Goal: Communication & Community: Answer question/provide support

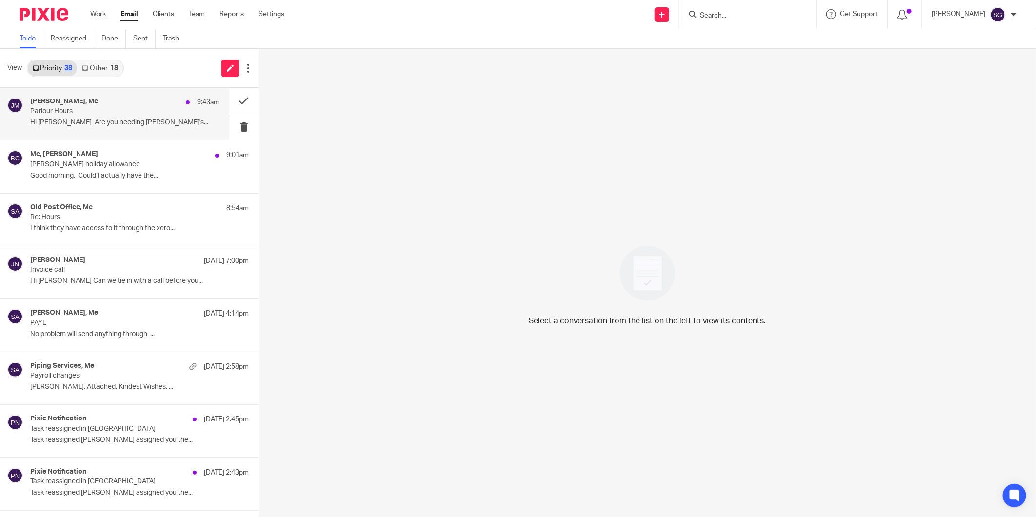
click at [74, 135] on div "James Mercer, Me 9:43am Parlour Hours Hi Sarah Are you needing Aidan's..." at bounding box center [114, 114] width 229 height 52
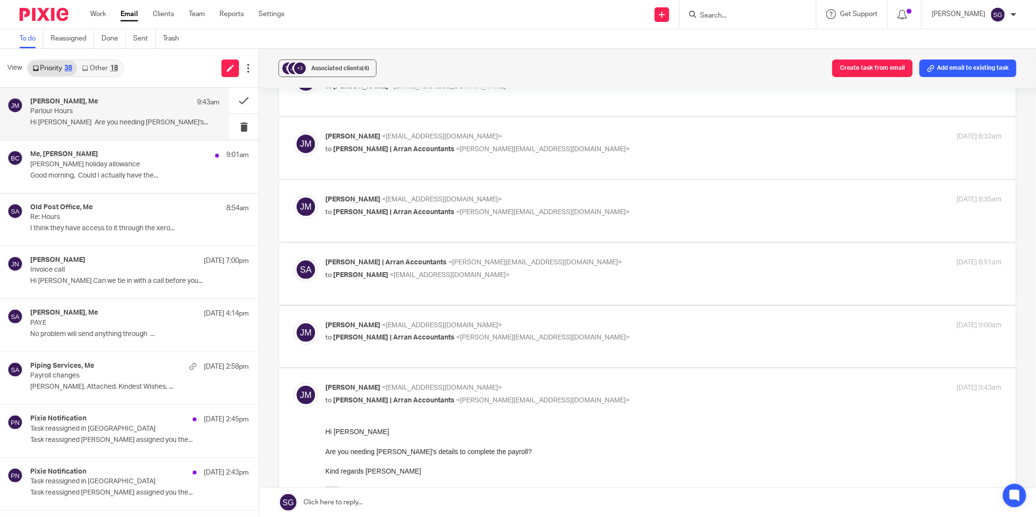
scroll to position [271, 0]
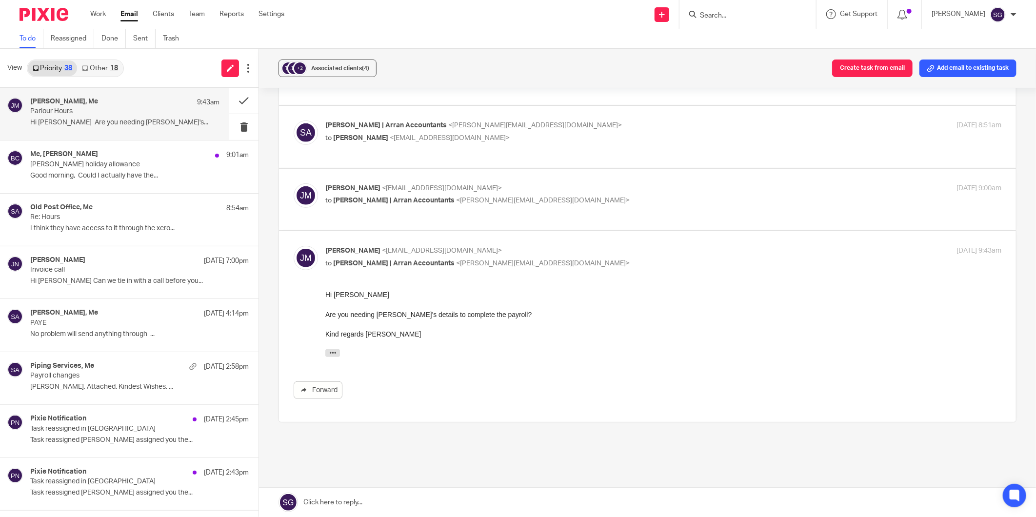
click at [420, 501] on link at bounding box center [647, 502] width 777 height 29
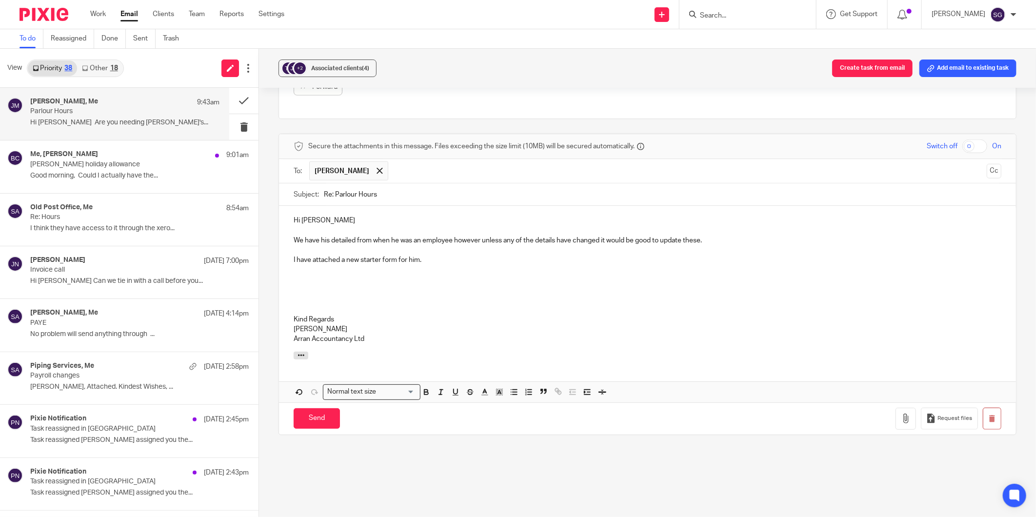
scroll to position [582, 0]
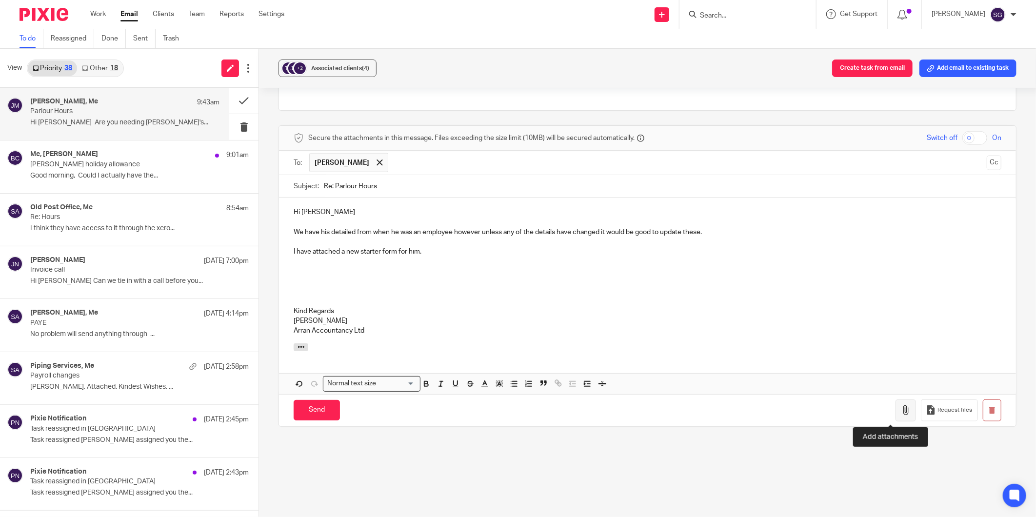
click at [901, 415] on icon "button" at bounding box center [906, 410] width 10 height 10
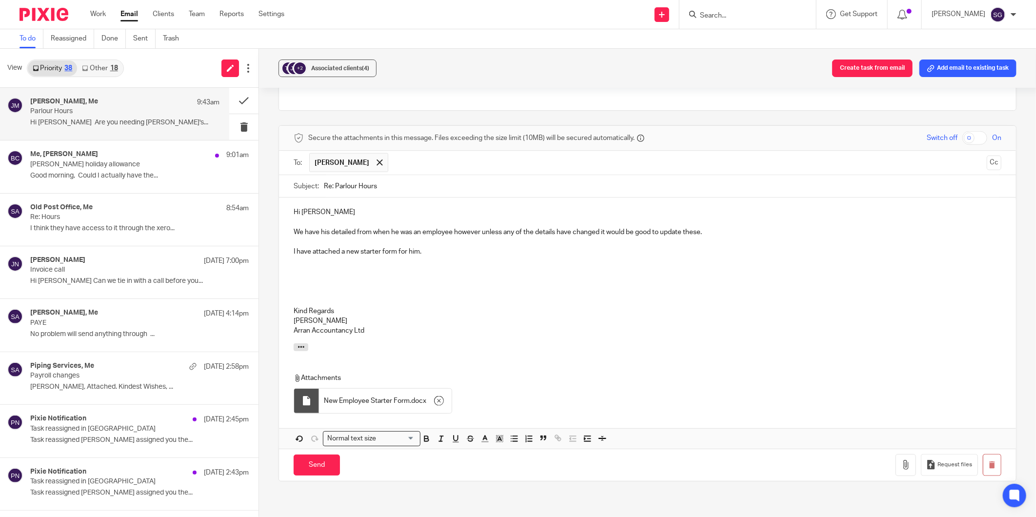
click at [354, 233] on p "We have his detailed from when he was an employee however unless any of the det…" at bounding box center [648, 232] width 708 height 10
click at [434, 252] on p "I have attached a new starter form for him." at bounding box center [648, 252] width 708 height 10
click at [320, 470] on input "Send" at bounding box center [317, 465] width 46 height 21
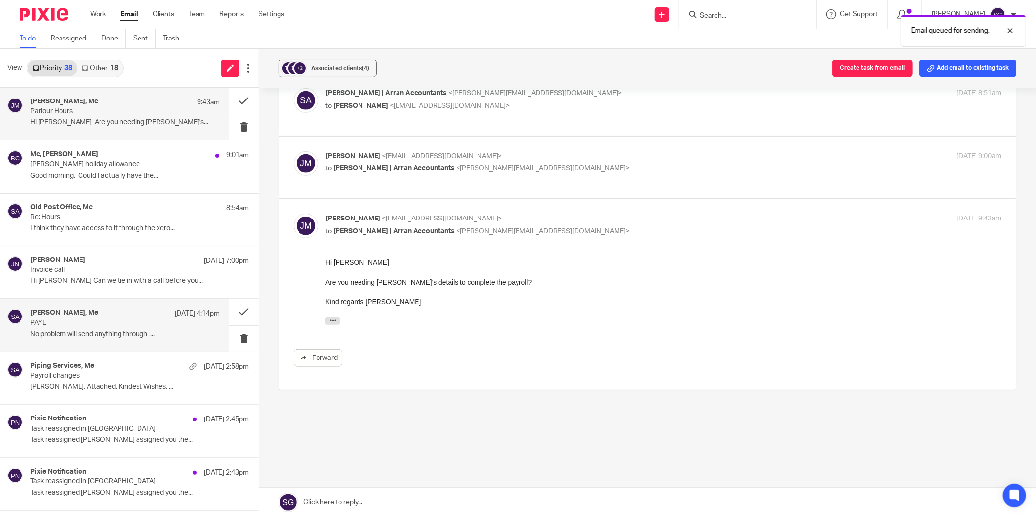
scroll to position [303, 0]
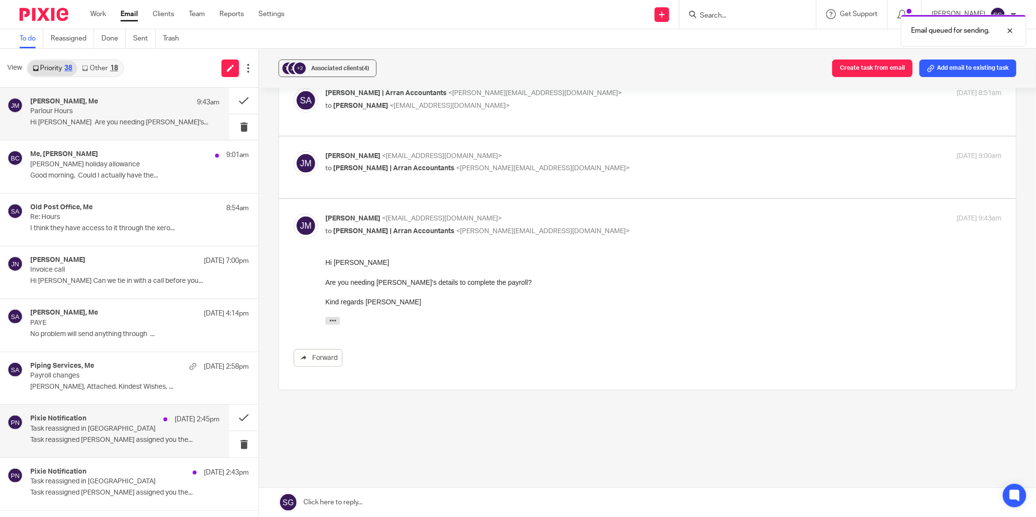
click at [110, 428] on p "Task reassigned in Pixie" at bounding box center [105, 429] width 151 height 8
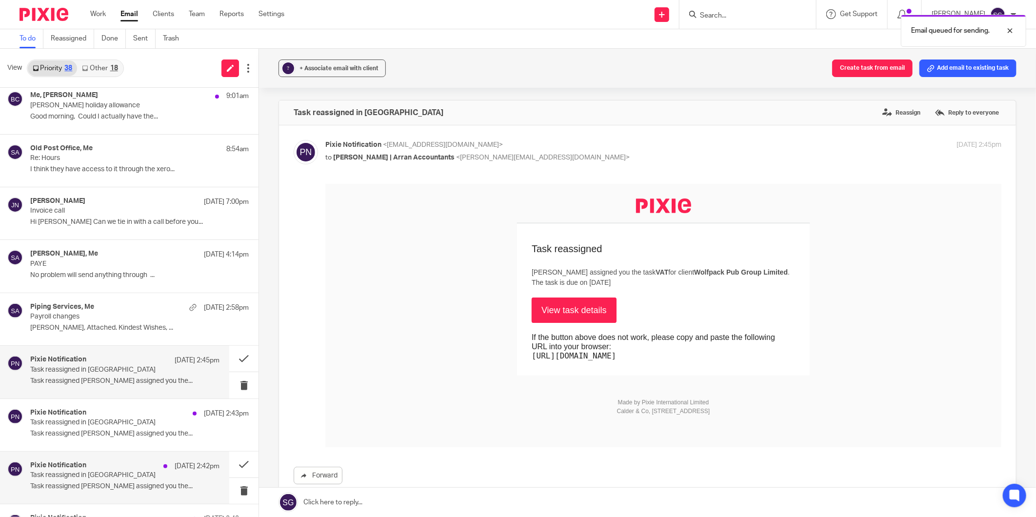
scroll to position [108, 0]
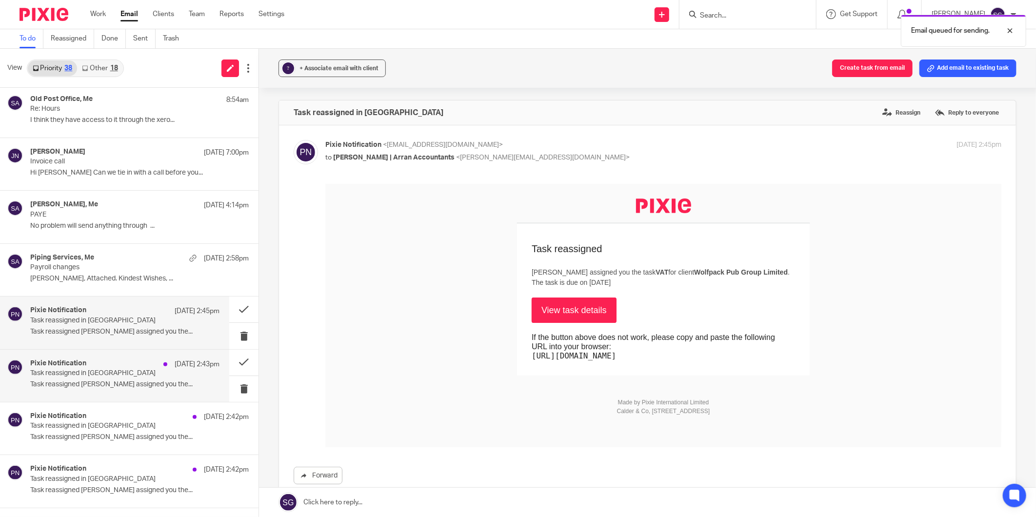
click at [83, 375] on p "Task reassigned in Pixie" at bounding box center [105, 373] width 151 height 8
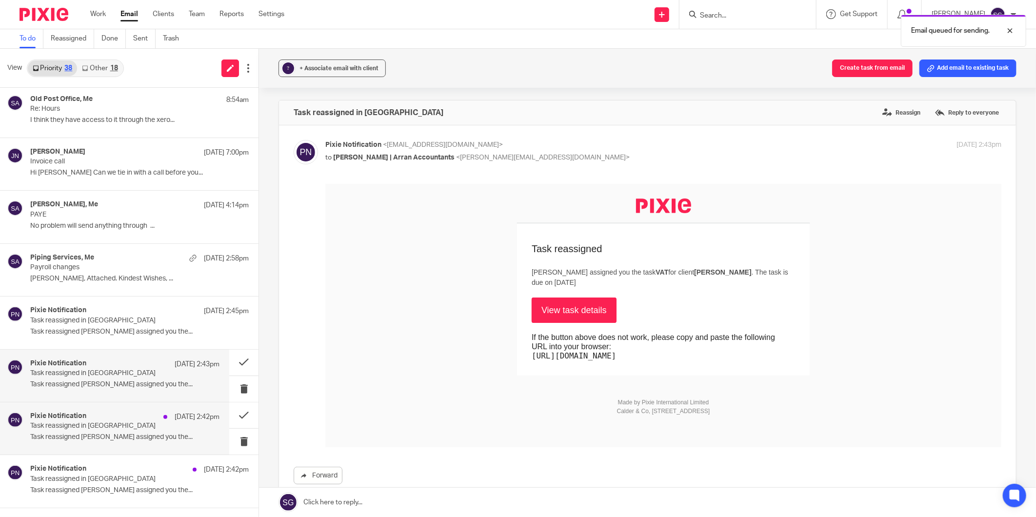
click at [86, 412] on div "Pixie Notification 15 Sep 2:42pm Task reassigned in Pixie Task reassigned Lorna…" at bounding box center [114, 428] width 229 height 52
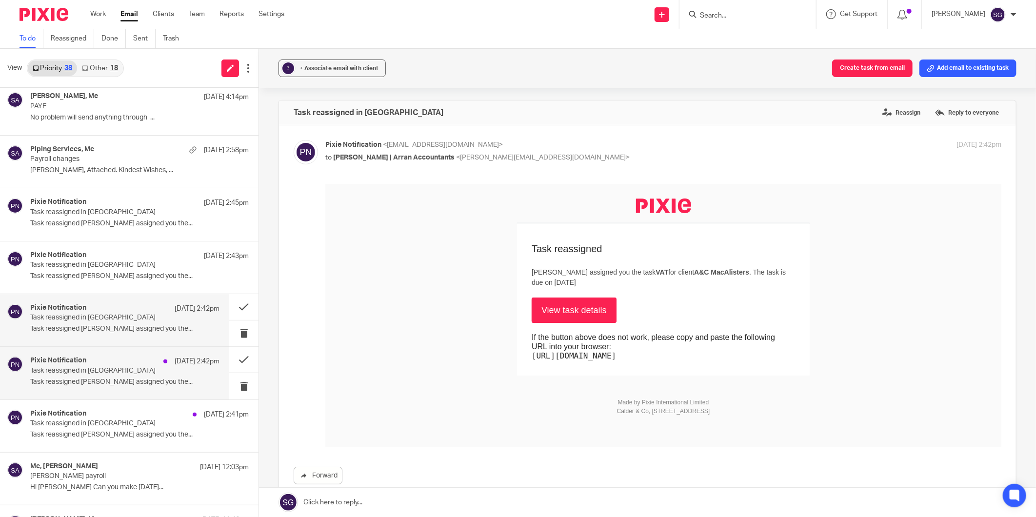
click at [100, 369] on p "Task reassigned in Pixie" at bounding box center [105, 371] width 151 height 8
click at [90, 423] on p "Task reassigned in Pixie" at bounding box center [105, 424] width 151 height 8
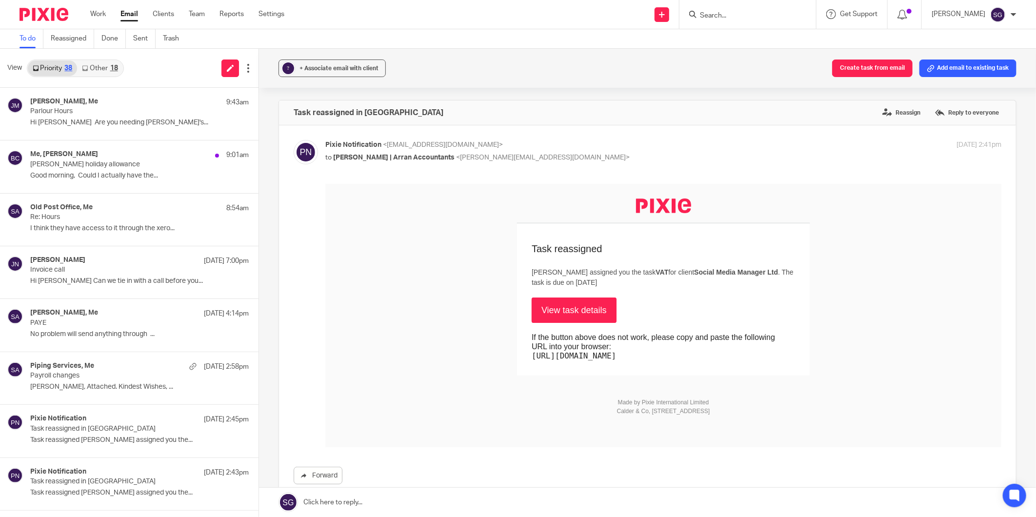
click at [115, 65] on div "18" at bounding box center [114, 68] width 8 height 7
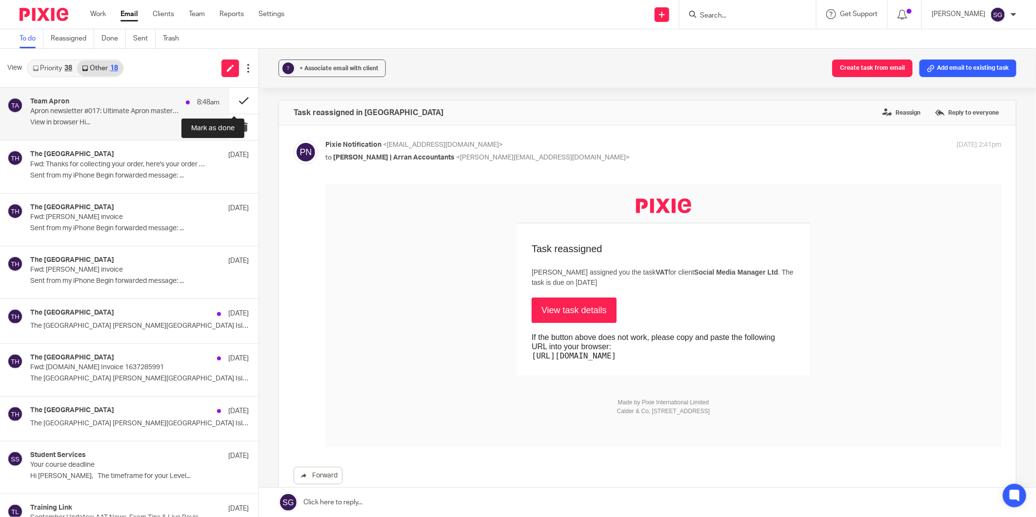
click at [231, 100] on button at bounding box center [243, 101] width 29 height 26
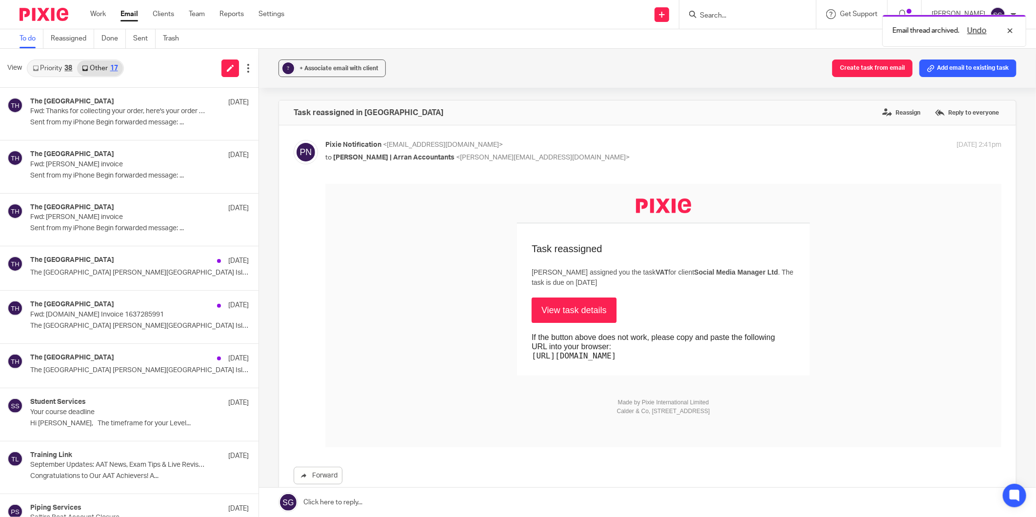
click at [141, 80] on div "View Priority 38 Other 17" at bounding box center [129, 68] width 259 height 39
click at [47, 64] on link "Priority 38" at bounding box center [52, 68] width 49 height 16
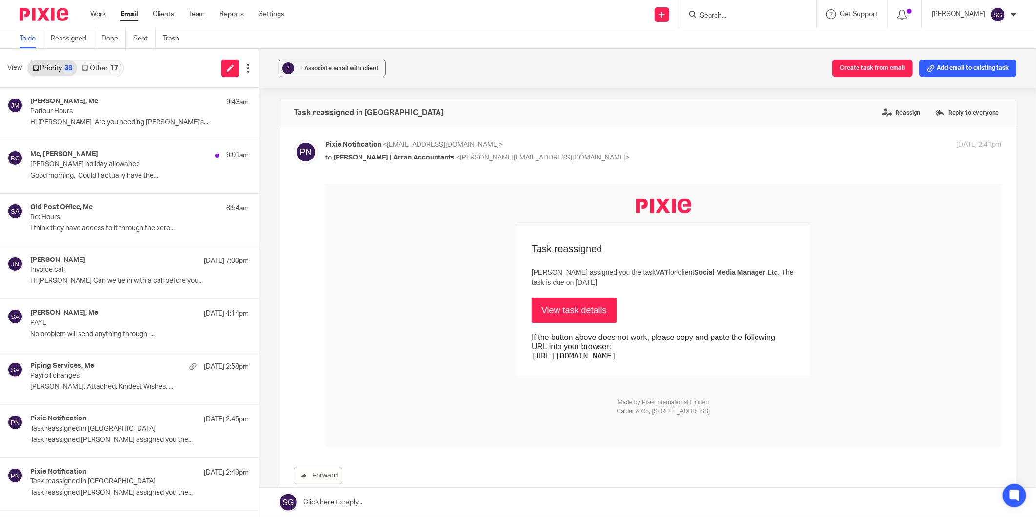
drag, startPoint x: 366, startPoint y: 21, endPoint x: 343, endPoint y: 25, distance: 22.8
click at [361, 23] on div "Send new email Create task Add client Request signature Get Support Contact Sup…" at bounding box center [667, 14] width 737 height 29
click at [132, 17] on link "Email" at bounding box center [129, 14] width 18 height 10
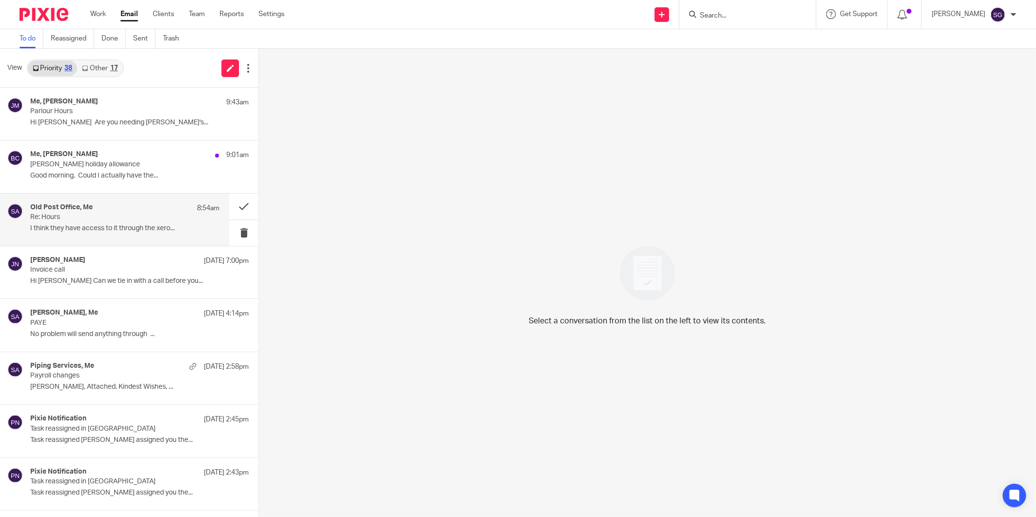
click at [96, 226] on p "I think they have access to it through the xero..." at bounding box center [124, 228] width 189 height 8
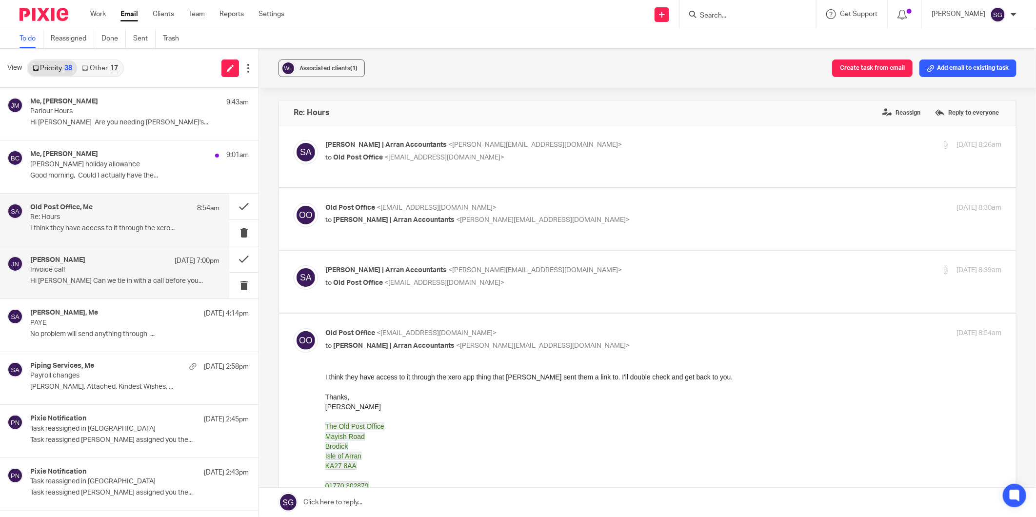
click at [98, 269] on p "Invoice call" at bounding box center [105, 270] width 151 height 8
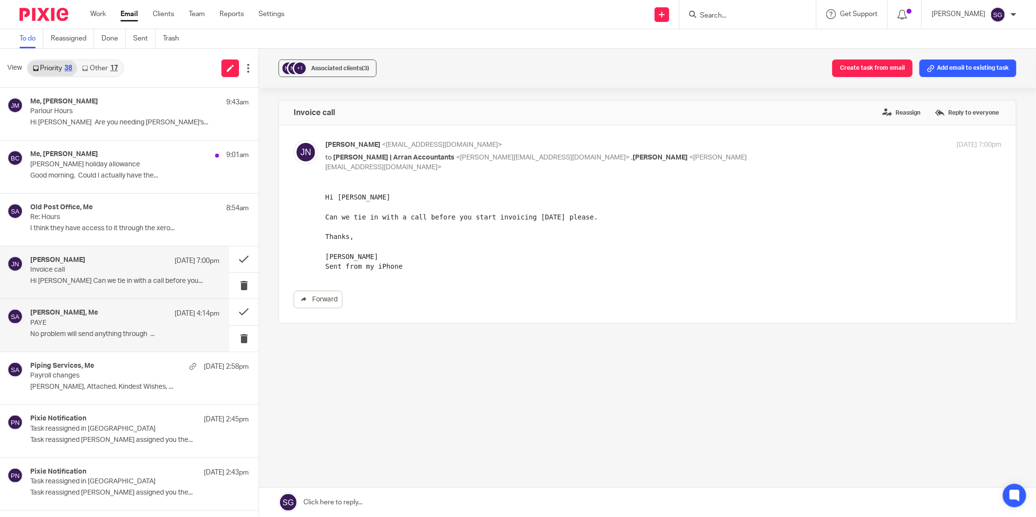
click at [92, 322] on p "PAYE" at bounding box center [105, 323] width 151 height 8
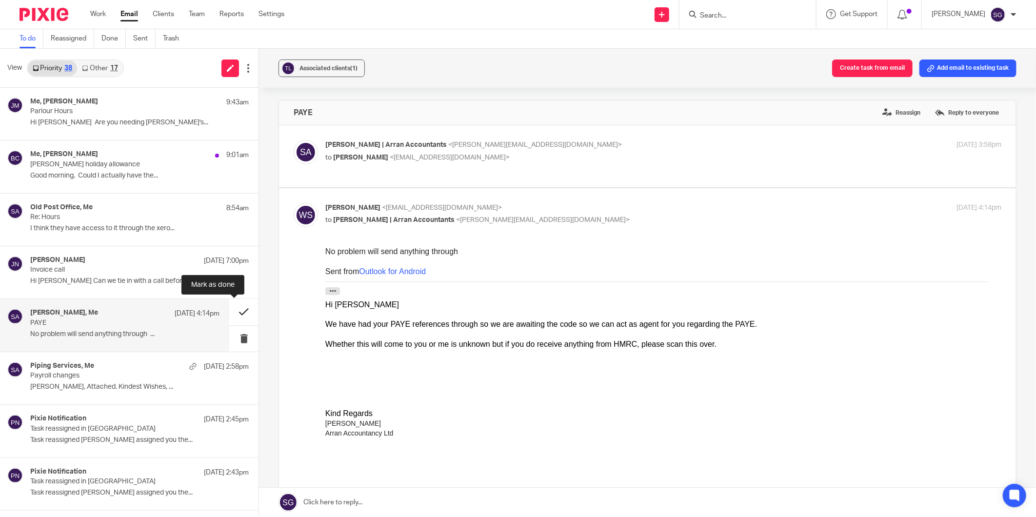
click at [229, 306] on button at bounding box center [243, 312] width 29 height 26
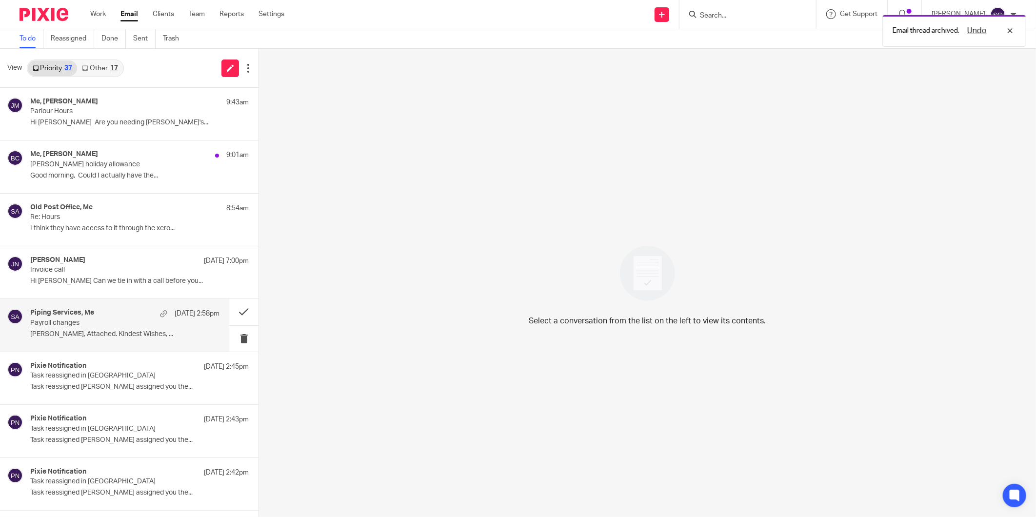
click at [104, 327] on p "Payroll changes" at bounding box center [105, 323] width 151 height 8
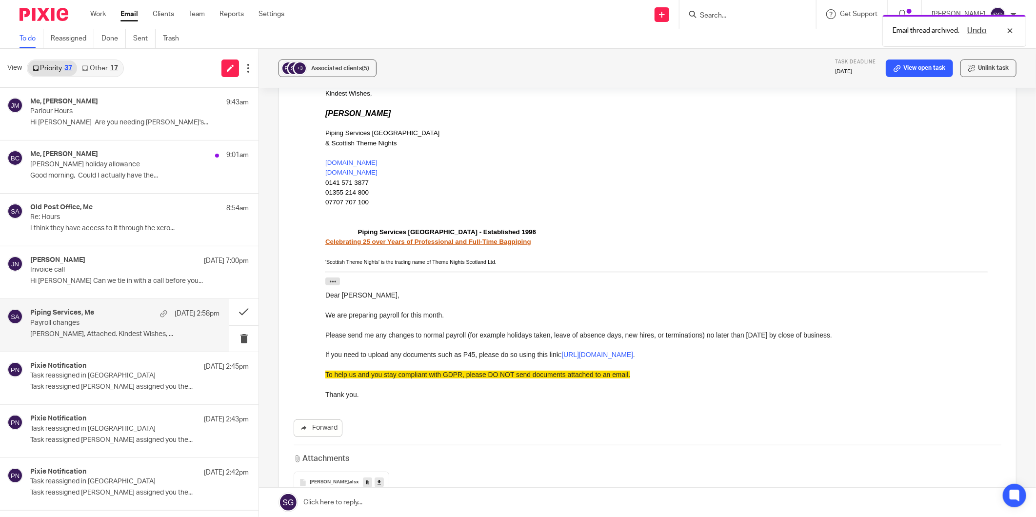
scroll to position [325, 0]
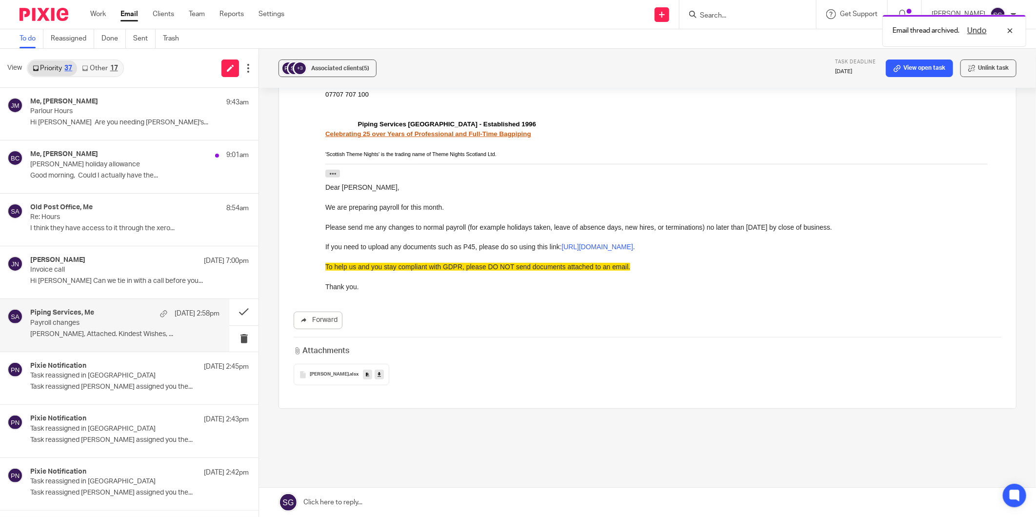
click at [325, 375] on span "Audrey Hours" at bounding box center [329, 375] width 39 height 6
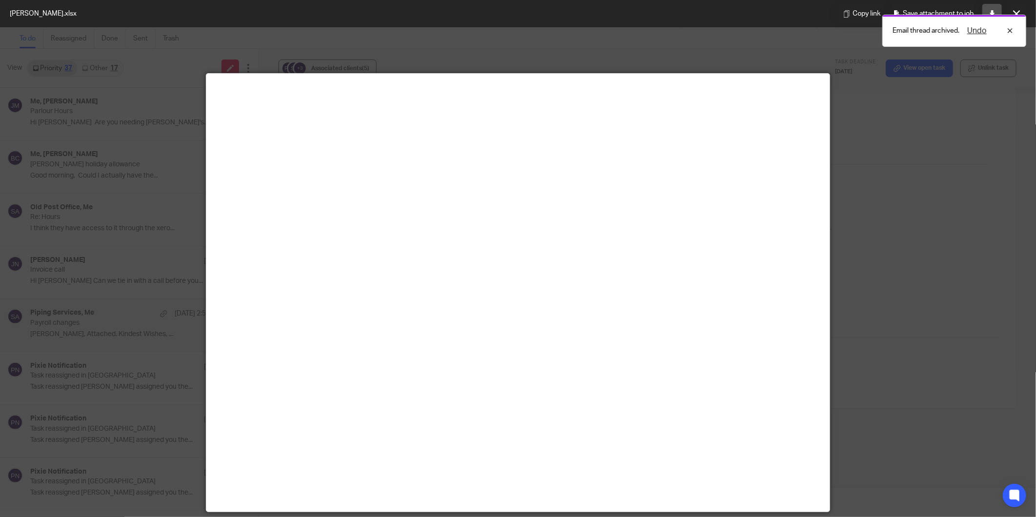
click at [992, 8] on link at bounding box center [992, 14] width 20 height 20
click at [1017, 11] on div "Email thread archived. Undo" at bounding box center [772, 28] width 508 height 37
click at [1015, 30] on div "Undo" at bounding box center [988, 31] width 57 height 12
click at [1017, 8] on button at bounding box center [1017, 14] width 20 height 20
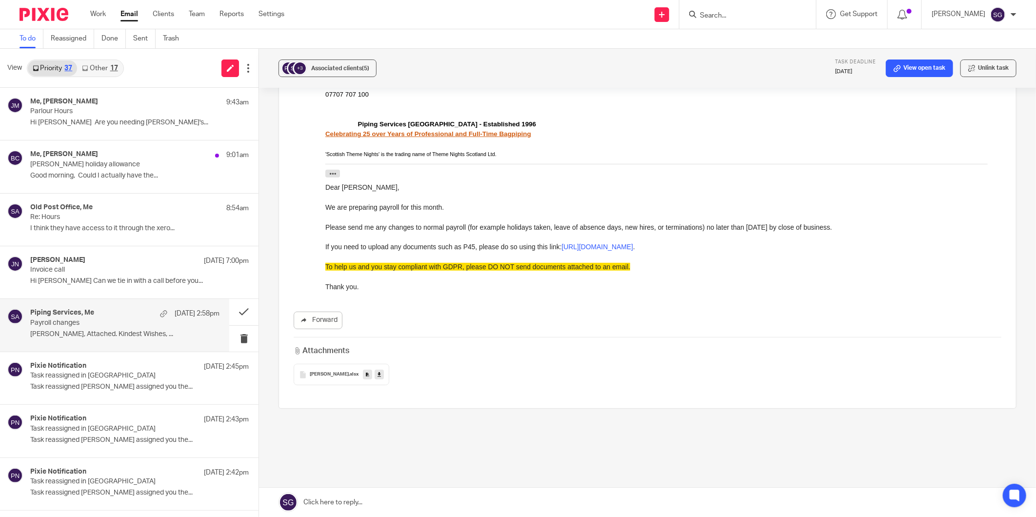
click at [493, 37] on div "To do Reassigned Done Sent Trash" at bounding box center [518, 39] width 1036 height 20
click at [359, 496] on link at bounding box center [647, 502] width 777 height 29
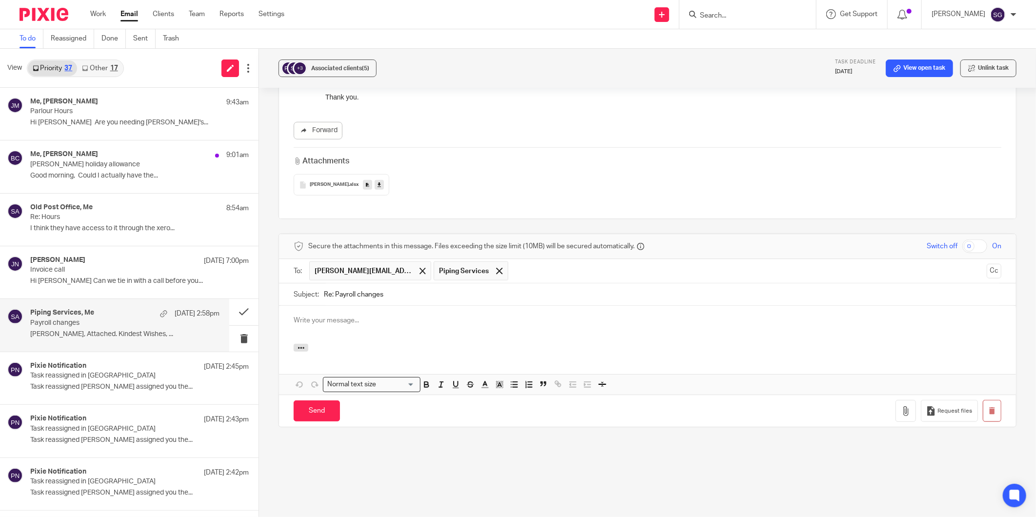
scroll to position [0, 0]
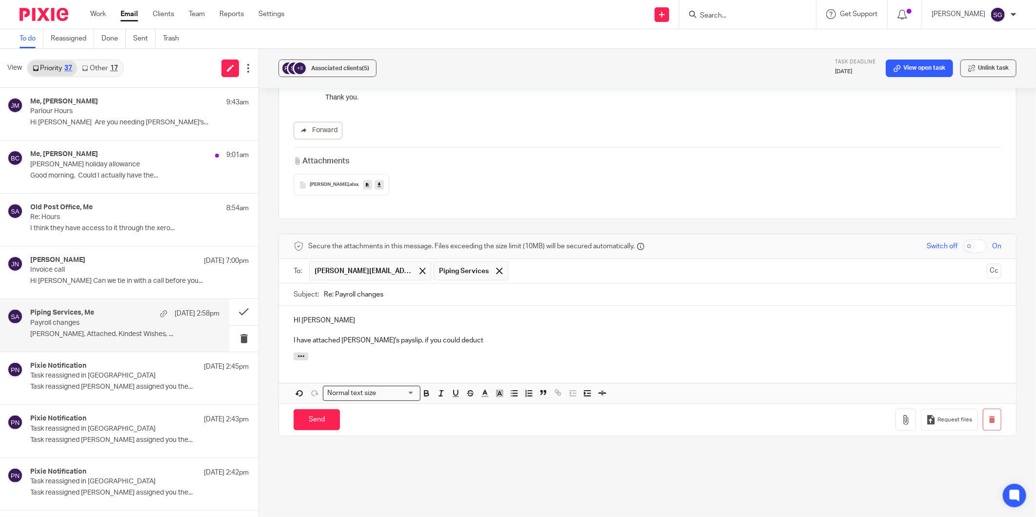
click at [516, 347] on div "HI Iain I have attached Audrey's payslip, if you could deduct" at bounding box center [647, 329] width 737 height 47
click at [454, 340] on p "I have attached Audrey's payslip, if you could deduct 13.45 off her next pay pl…" at bounding box center [648, 341] width 708 height 10
click at [557, 339] on p "I have attached Audrey's payslip, if you could deduct £13.45 off her next pay p…" at bounding box center [648, 341] width 708 height 10
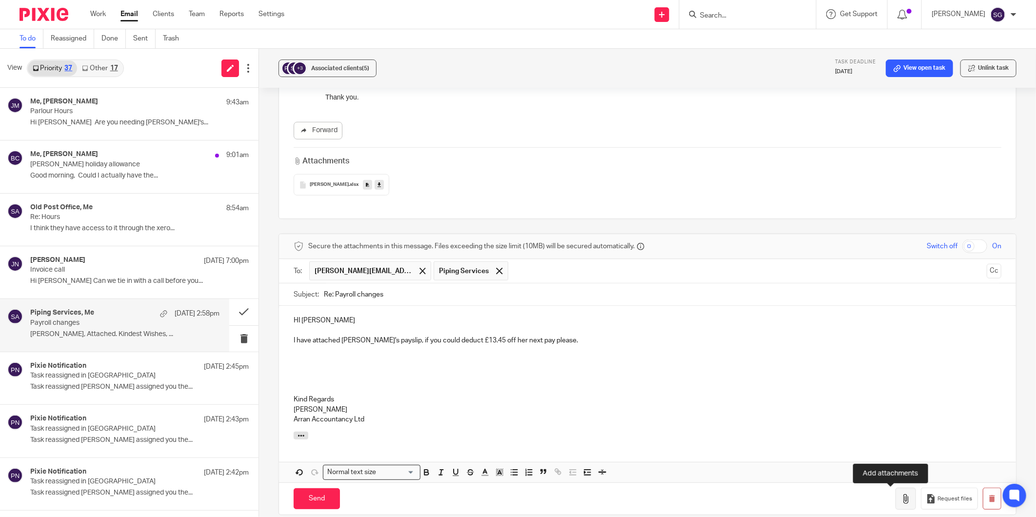
click at [901, 495] on icon "button" at bounding box center [906, 499] width 10 height 10
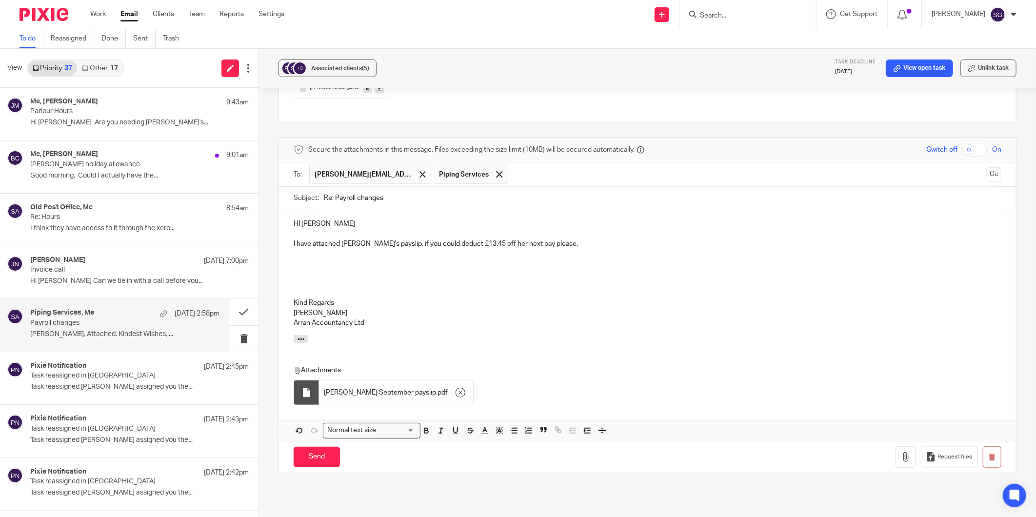
scroll to position [623, 0]
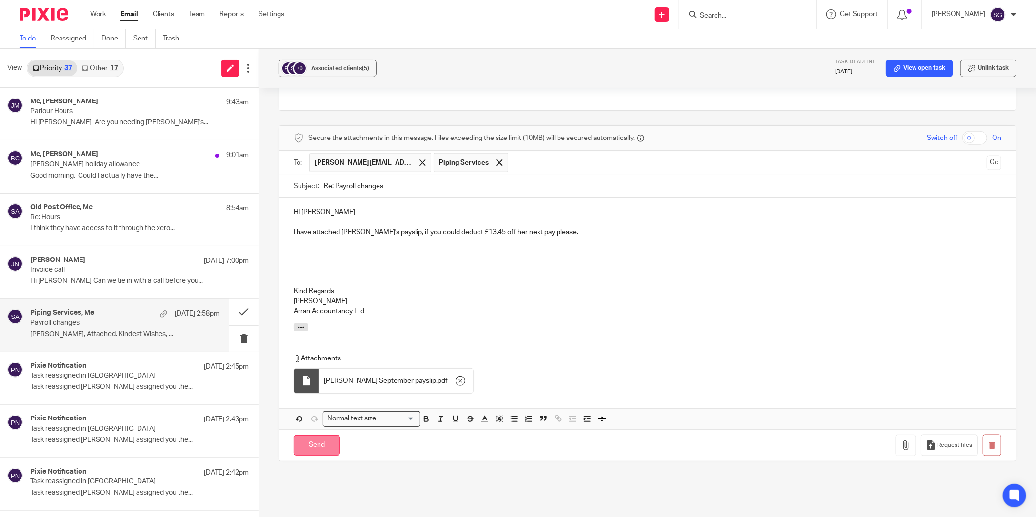
click at [318, 446] on input "Send" at bounding box center [317, 445] width 46 height 21
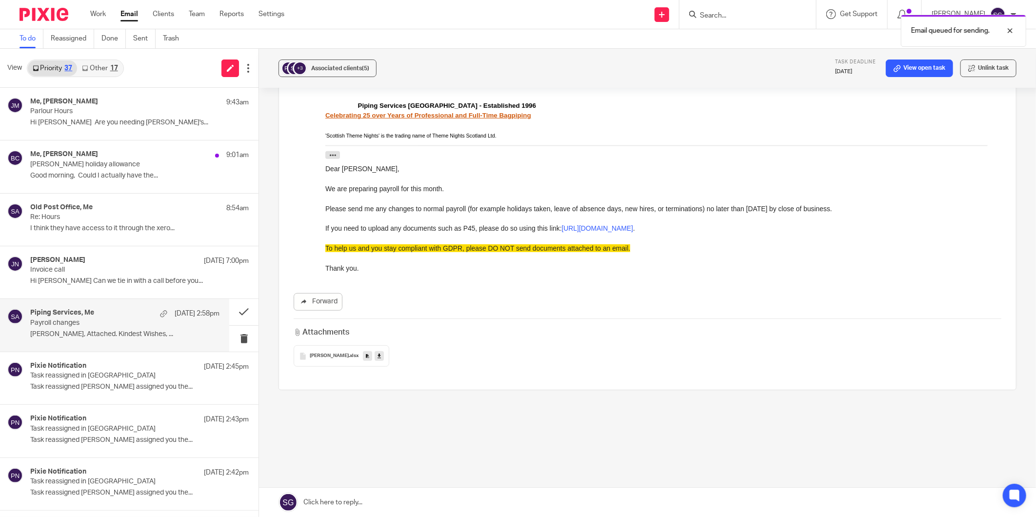
scroll to position [343, 0]
drag, startPoint x: 131, startPoint y: 12, endPoint x: 181, endPoint y: 9, distance: 50.8
click at [132, 11] on link "Email" at bounding box center [129, 14] width 18 height 10
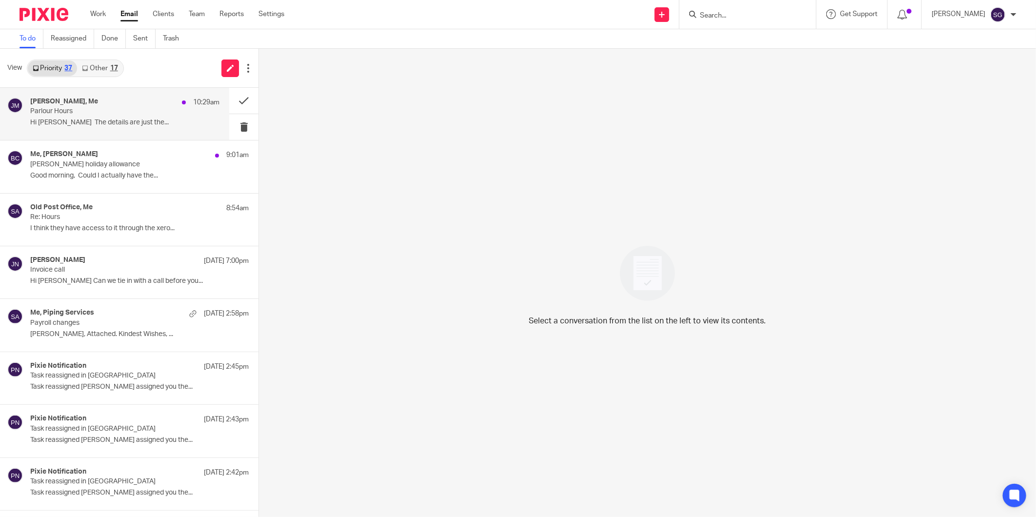
click at [100, 114] on p "Parlour Hours" at bounding box center [105, 111] width 151 height 8
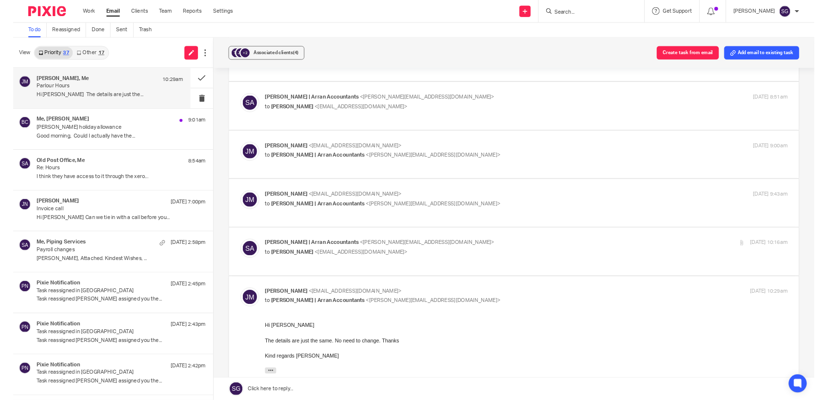
scroll to position [271, 0]
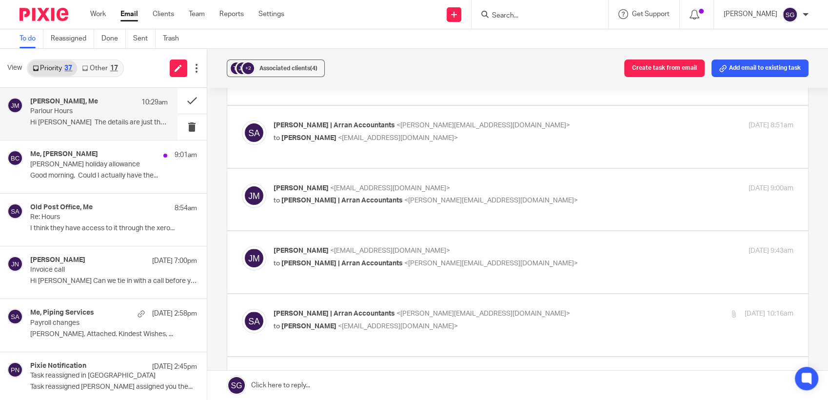
click at [510, 15] on input "Search" at bounding box center [535, 16] width 88 height 9
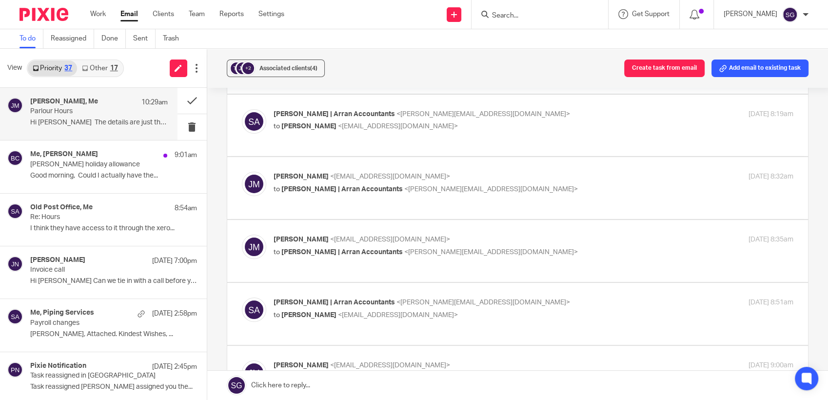
scroll to position [0, 0]
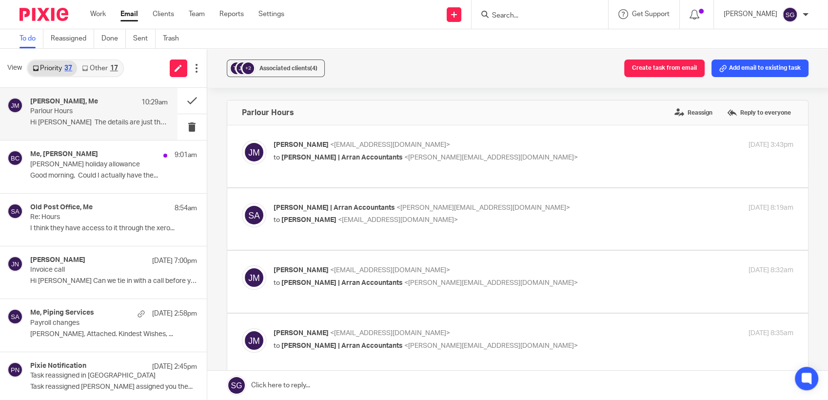
click at [331, 164] on div "James Mercer <kebabcollectivearran@gmail.com> to Sarah | Arran Accountants <sar…" at bounding box center [534, 152] width 520 height 24
checkbox input "true"
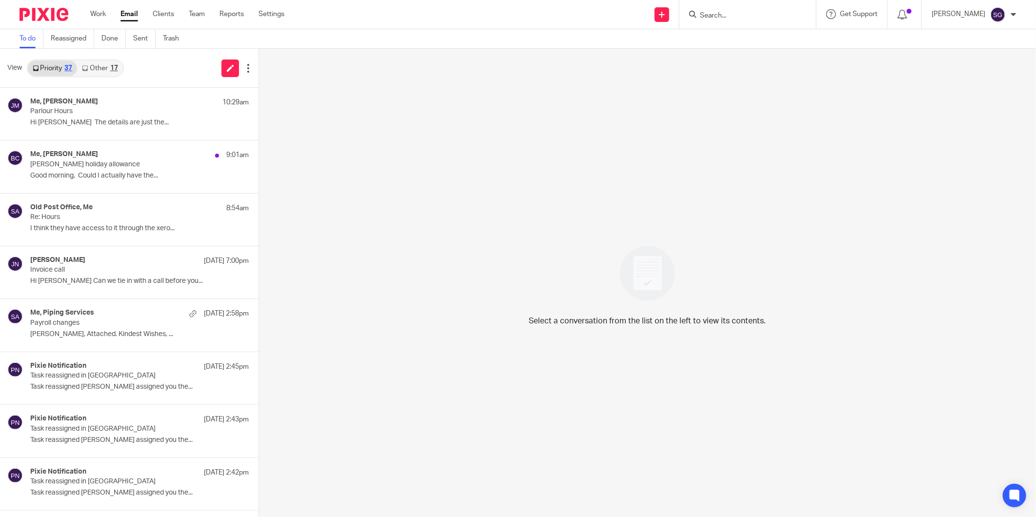
click at [721, 15] on input "Search" at bounding box center [743, 16] width 88 height 9
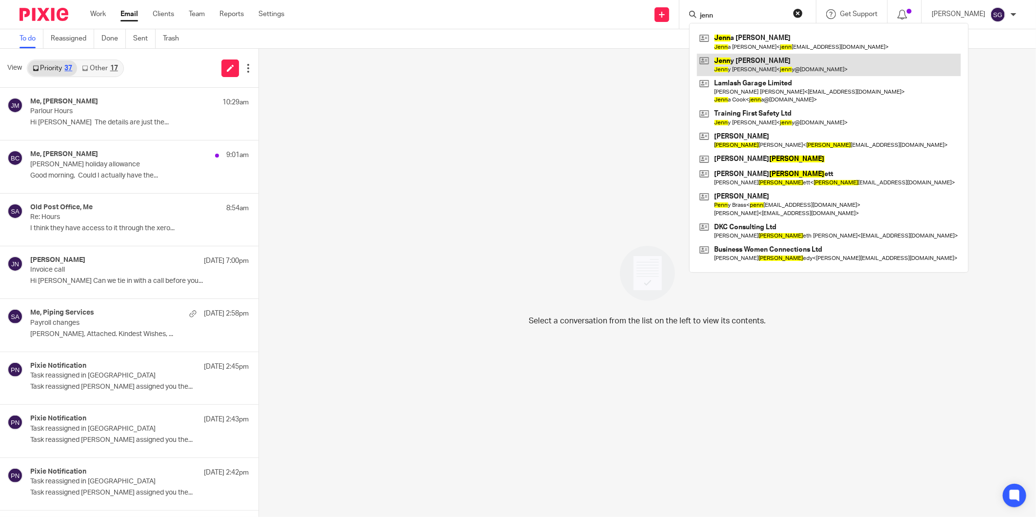
type input "jenn"
drag, startPoint x: 738, startPoint y: 61, endPoint x: 725, endPoint y: 53, distance: 15.0
click at [738, 61] on link at bounding box center [829, 65] width 264 height 22
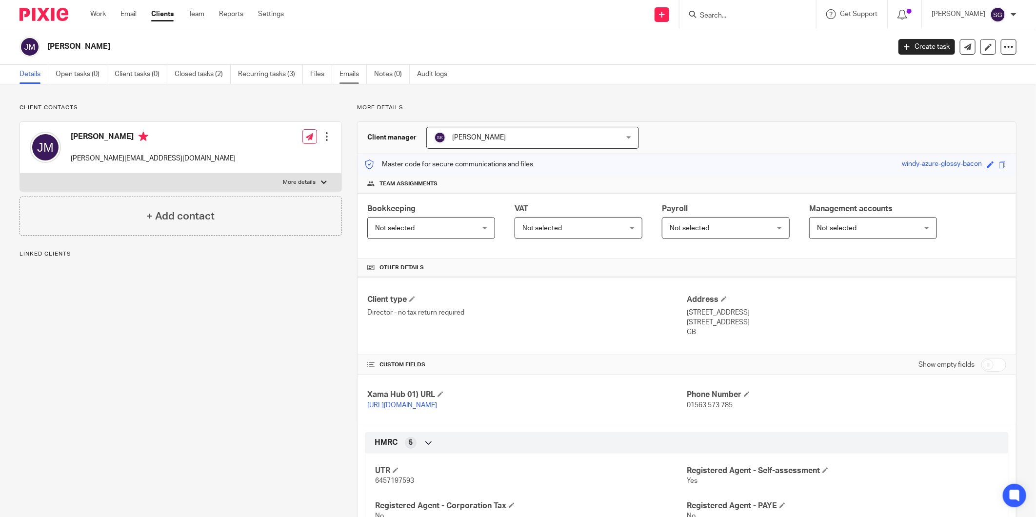
click at [345, 74] on link "Emails" at bounding box center [353, 74] width 27 height 19
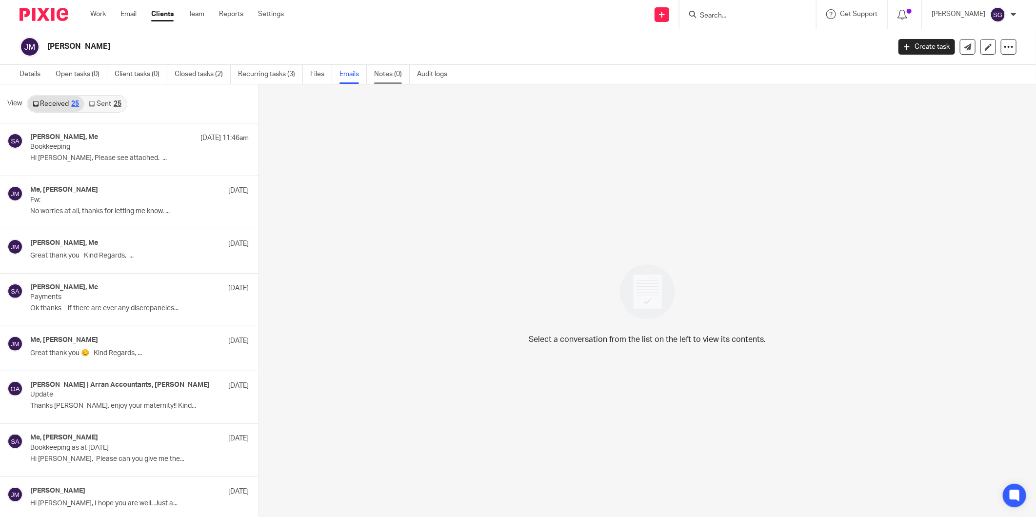
click at [385, 75] on link "Notes (0)" at bounding box center [392, 74] width 36 height 19
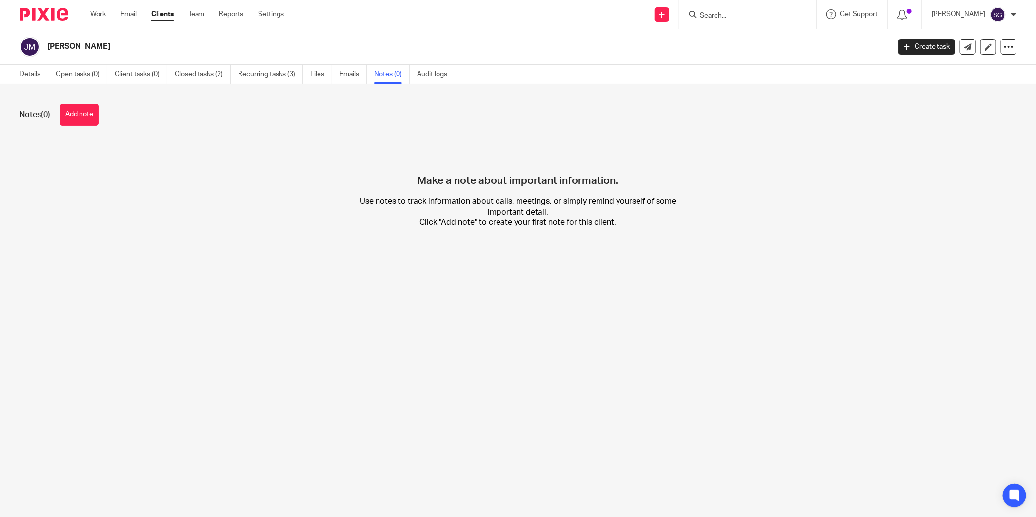
click at [715, 8] on form at bounding box center [751, 14] width 104 height 12
click at [715, 15] on input "Search" at bounding box center [743, 16] width 88 height 9
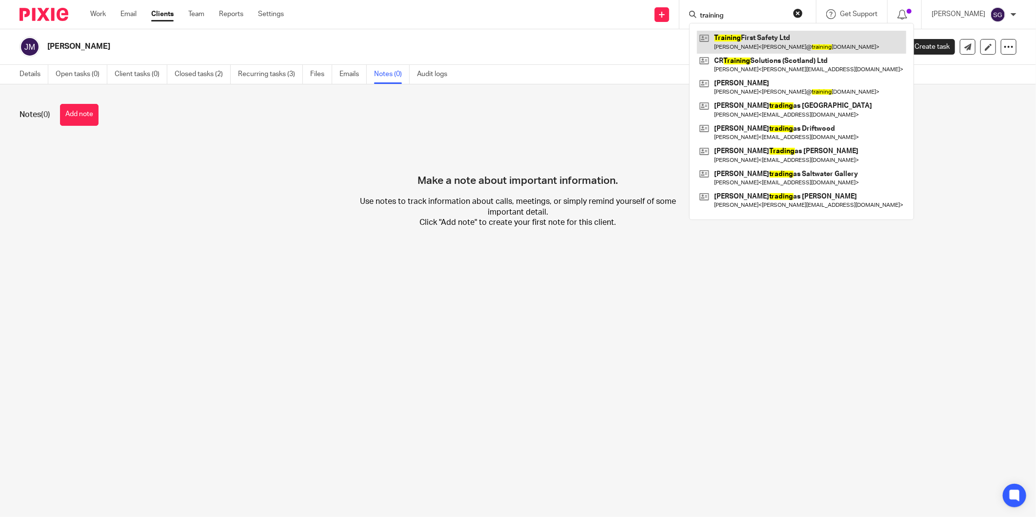
type input "training"
click at [738, 36] on link at bounding box center [801, 42] width 209 height 22
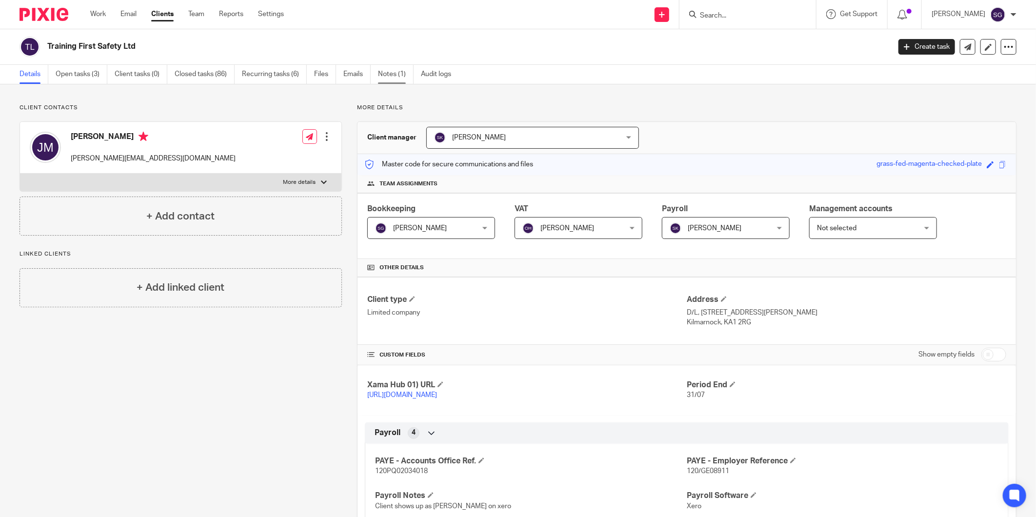
click at [397, 71] on link "Notes (1)" at bounding box center [396, 74] width 36 height 19
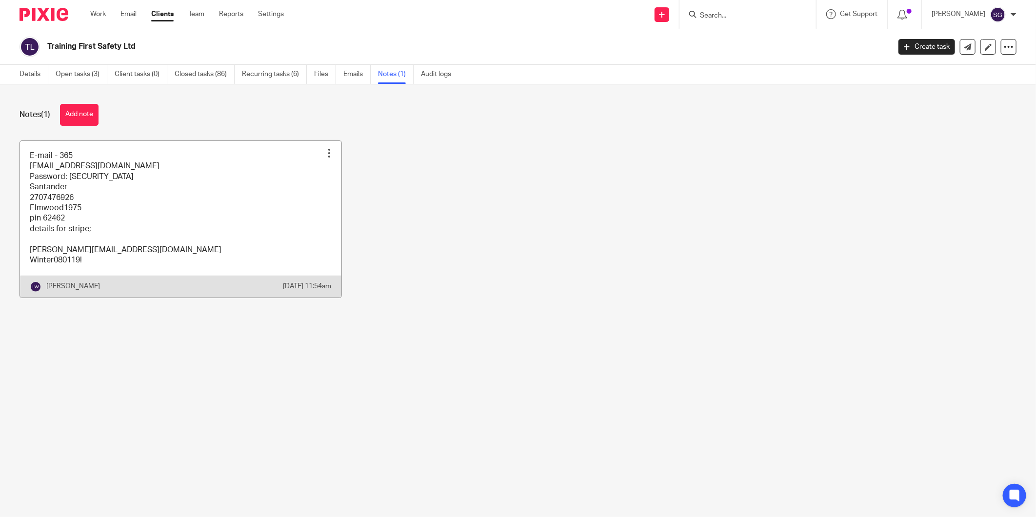
click at [198, 194] on link at bounding box center [180, 219] width 321 height 157
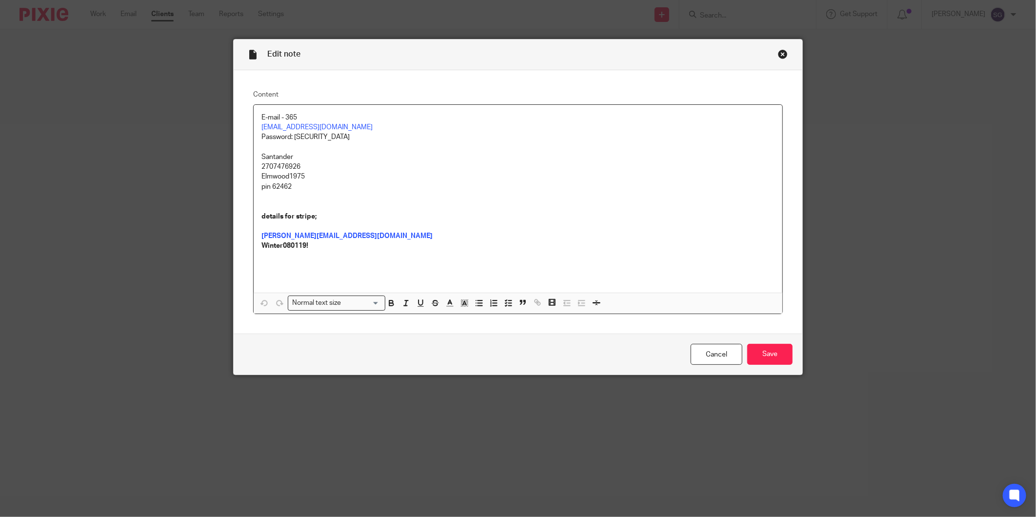
click at [303, 140] on p "Password: [SECURITY_DATA]" at bounding box center [517, 137] width 513 height 10
click at [303, 140] on p "Password: Pus21861" at bounding box center [517, 137] width 513 height 10
copy p "Pus21861"
click at [412, 188] on p "pin 62462" at bounding box center [517, 187] width 513 height 10
click at [779, 56] on div "Close this dialog window" at bounding box center [783, 54] width 10 height 10
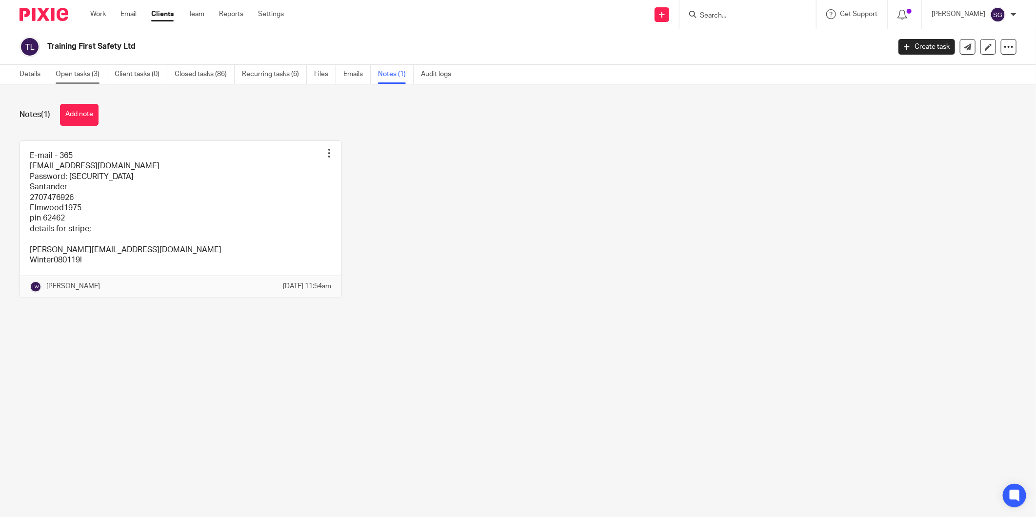
drag, startPoint x: 40, startPoint y: 76, endPoint x: 78, endPoint y: 71, distance: 38.4
click at [40, 76] on link "Details" at bounding box center [34, 74] width 29 height 19
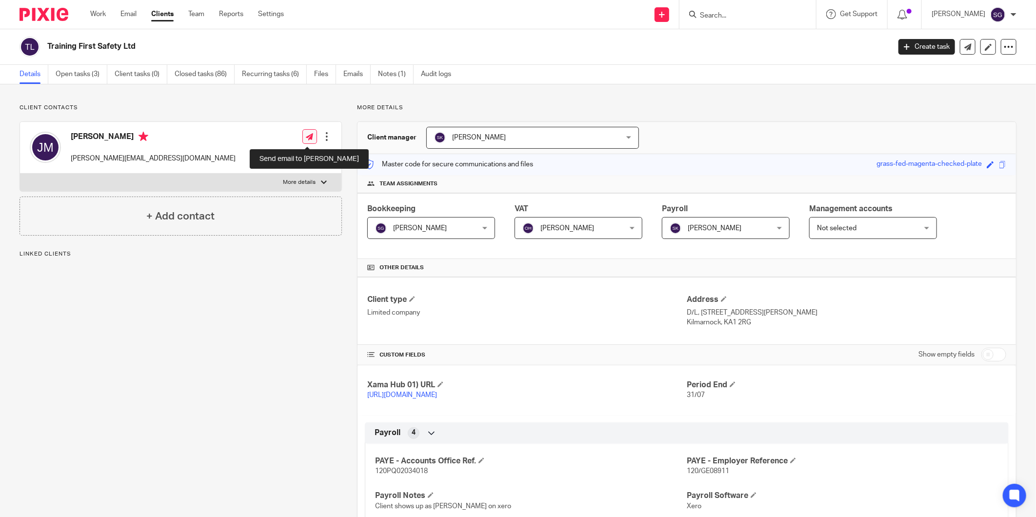
click at [306, 140] on icon at bounding box center [309, 136] width 7 height 7
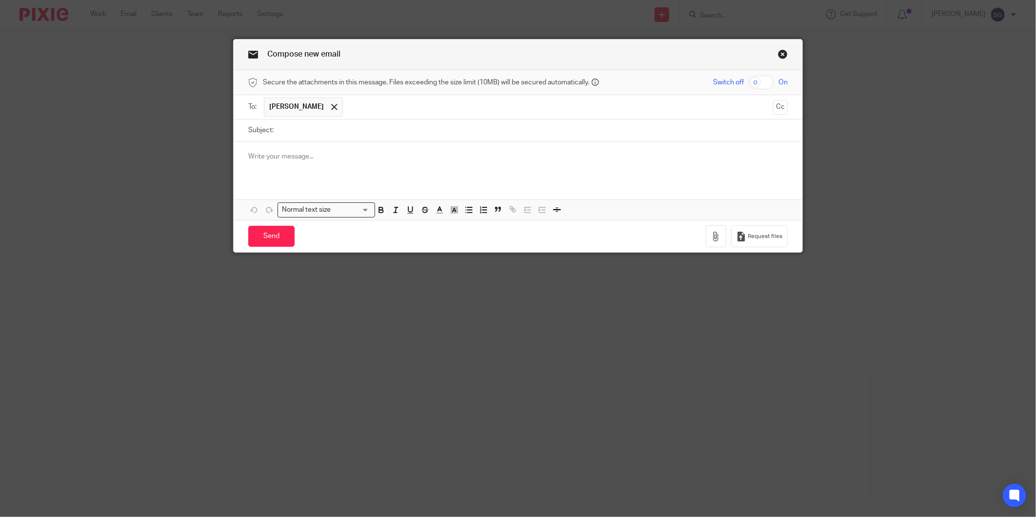
click at [307, 134] on input "Subject:" at bounding box center [533, 131] width 509 height 22
type input "Payments"
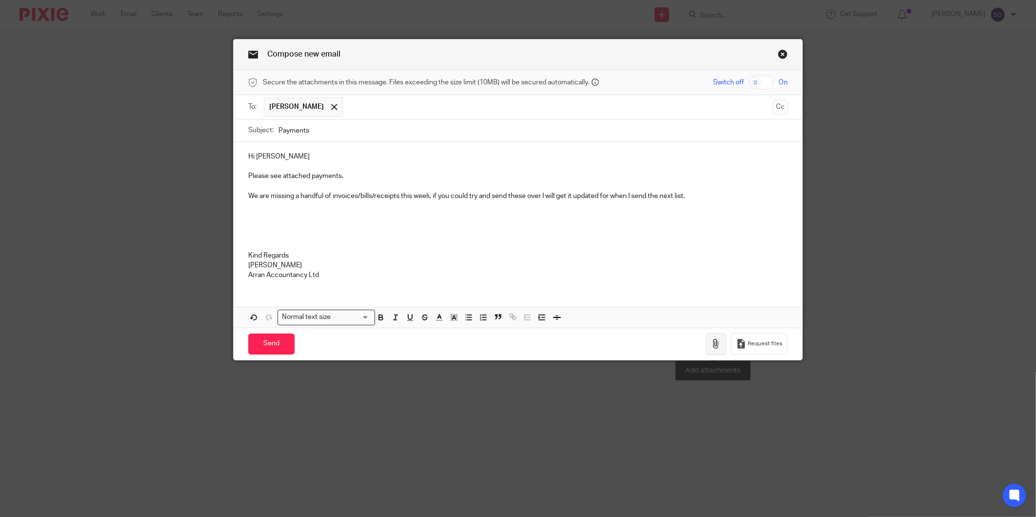
click at [711, 343] on icon "button" at bounding box center [716, 344] width 10 height 10
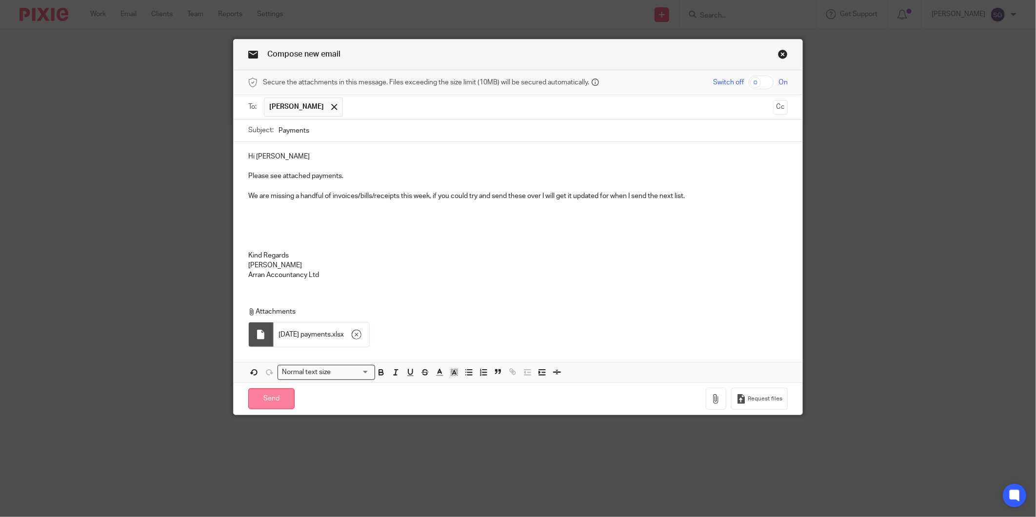
click at [266, 393] on input "Send" at bounding box center [271, 398] width 46 height 21
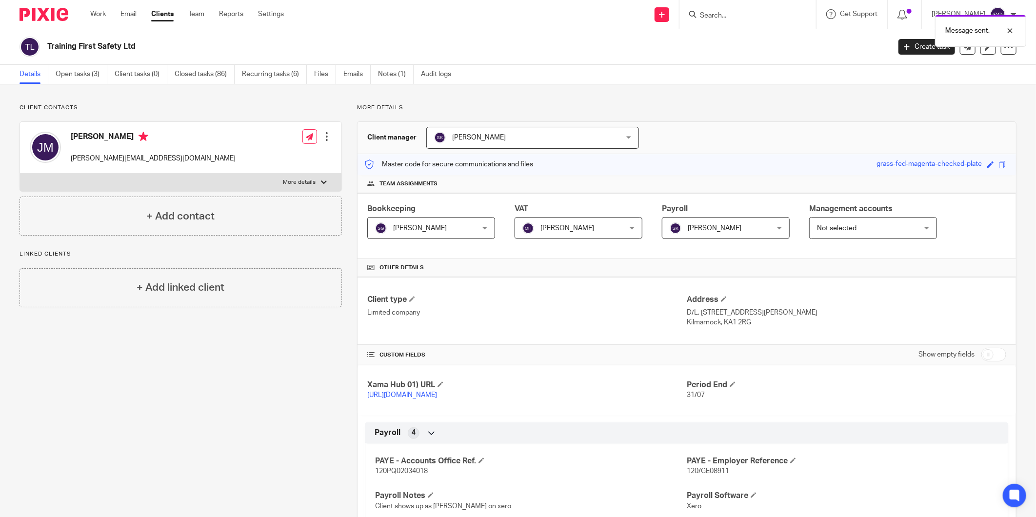
click at [133, 13] on link "Email" at bounding box center [128, 14] width 16 height 10
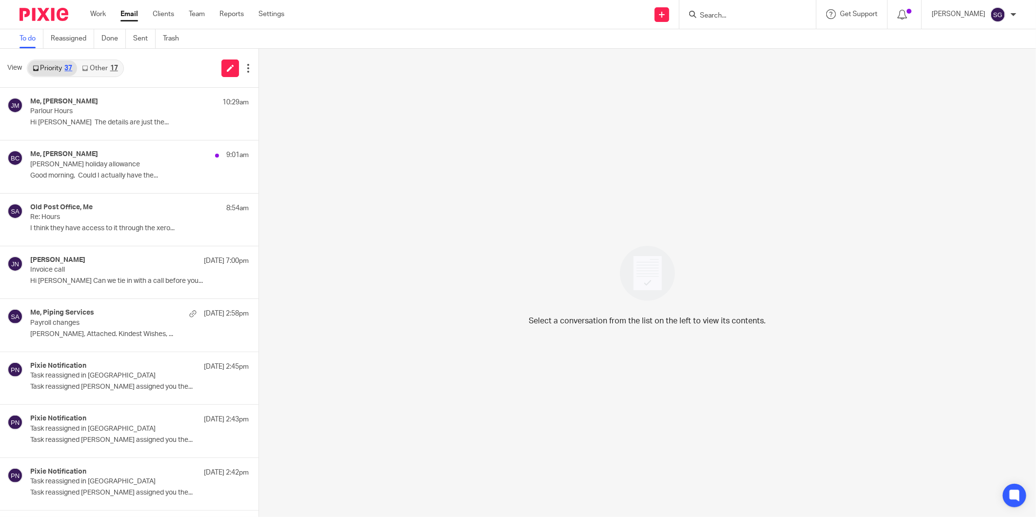
click at [415, 18] on div "Send new email Create task Add client Request signature Get Support Contact Sup…" at bounding box center [667, 14] width 737 height 29
click at [128, 17] on link "Email" at bounding box center [129, 14] width 18 height 10
click at [108, 64] on link "Other 17" at bounding box center [99, 68] width 45 height 16
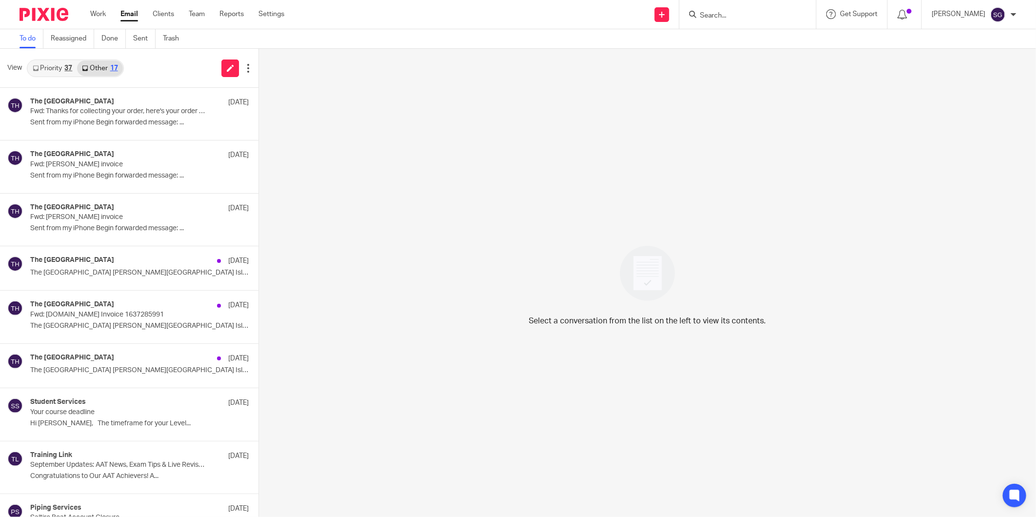
click at [59, 66] on link "Priority 37" at bounding box center [52, 68] width 49 height 16
